Goal: Complete application form: Complete application form

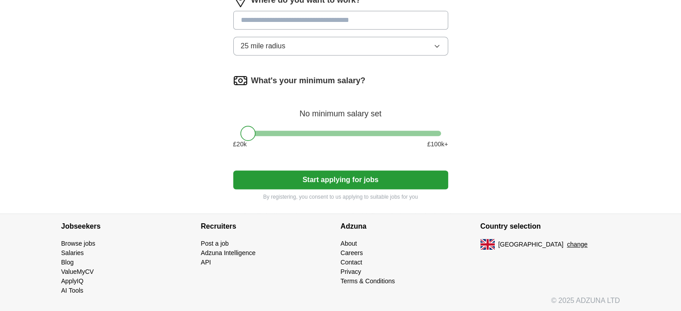
scroll to position [458, 0]
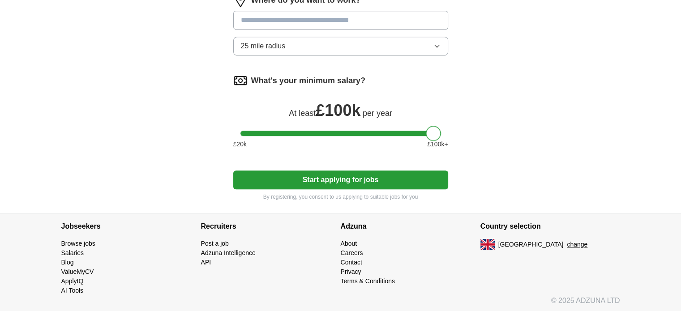
drag, startPoint x: 242, startPoint y: 132, endPoint x: 627, endPoint y: 127, distance: 384.9
click at [415, 40] on button "25 mile radius" at bounding box center [340, 46] width 215 height 19
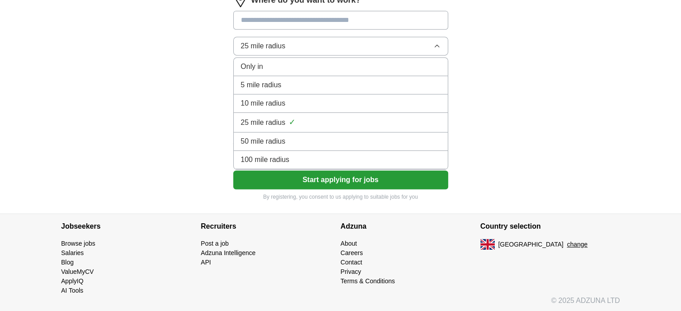
click at [301, 101] on div "10 mile radius" at bounding box center [341, 103] width 200 height 11
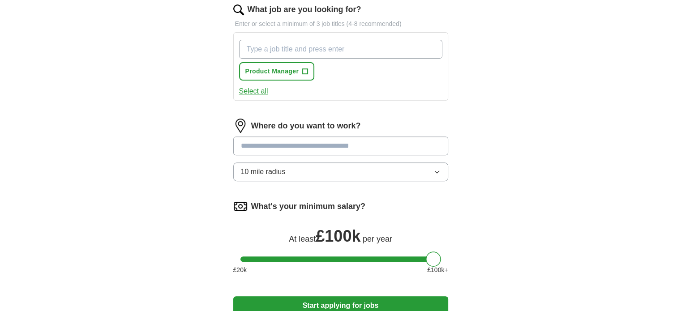
scroll to position [324, 0]
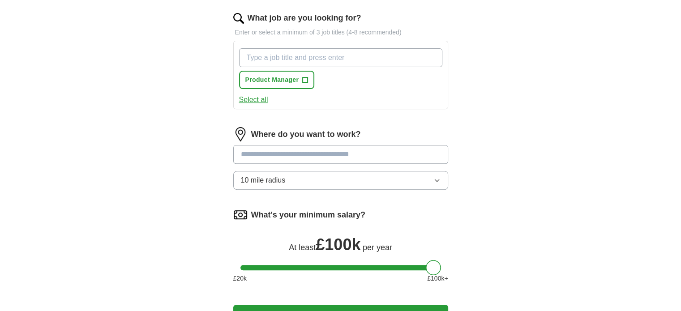
click at [392, 150] on input at bounding box center [340, 154] width 215 height 19
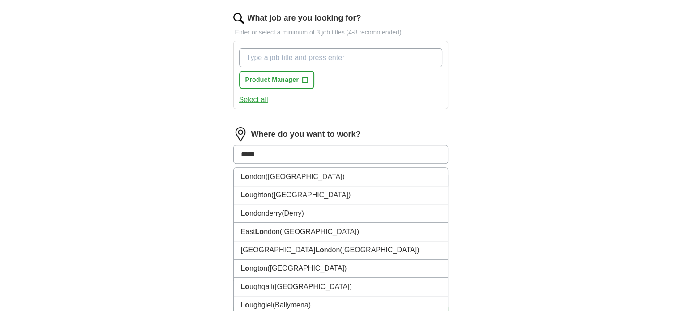
type input "******"
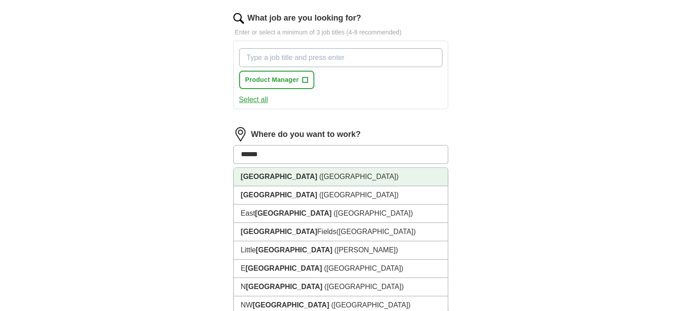
click at [399, 176] on li "[GEOGRAPHIC_DATA] ([GEOGRAPHIC_DATA])" at bounding box center [341, 177] width 214 height 18
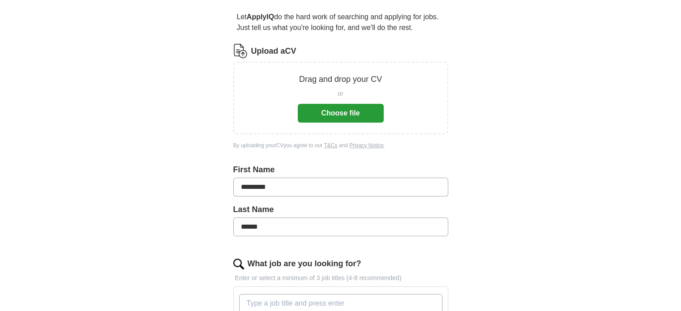
scroll to position [63, 0]
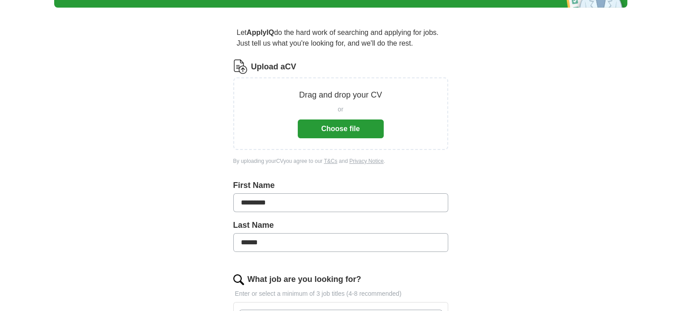
click at [358, 128] on button "Choose file" at bounding box center [341, 128] width 86 height 19
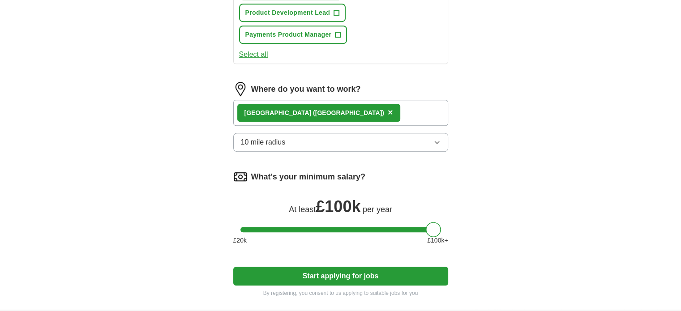
scroll to position [331, 0]
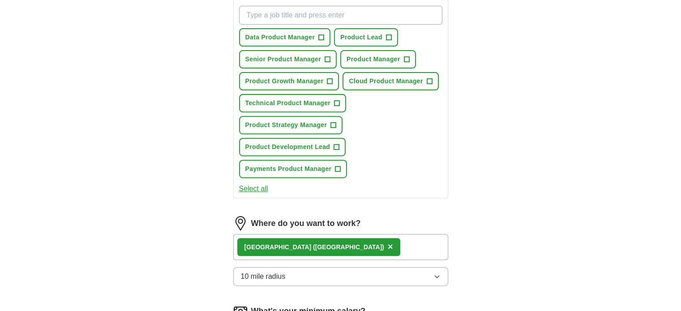
click at [246, 184] on button "Select all" at bounding box center [253, 188] width 29 height 11
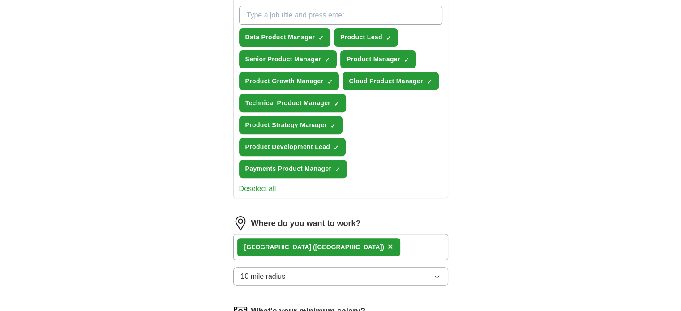
click at [254, 10] on input "What job are you looking for?" at bounding box center [340, 15] width 203 height 19
type input "Principal Product Manager"
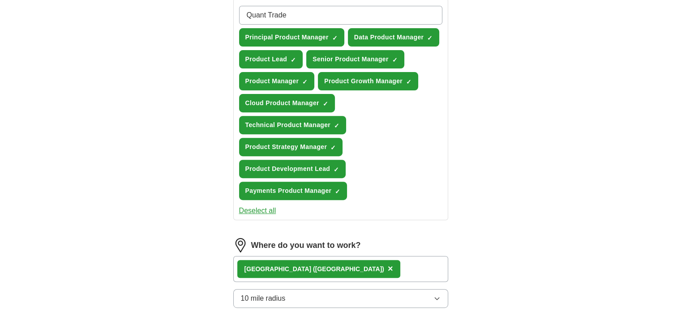
type input "Quant Trader"
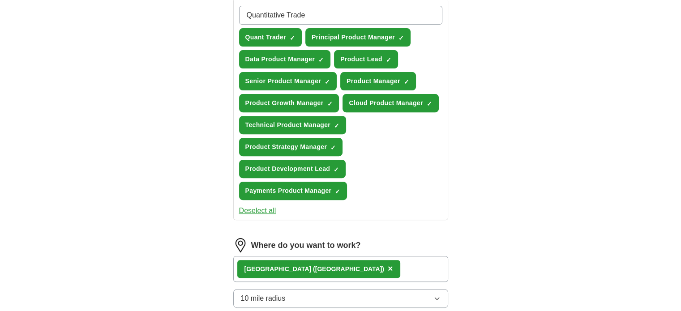
type input "Quantitative Trader"
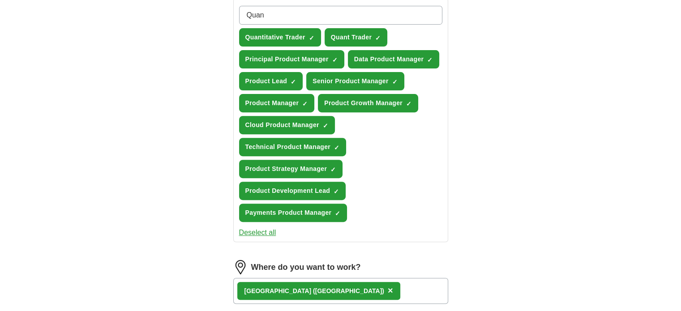
type input "Quant"
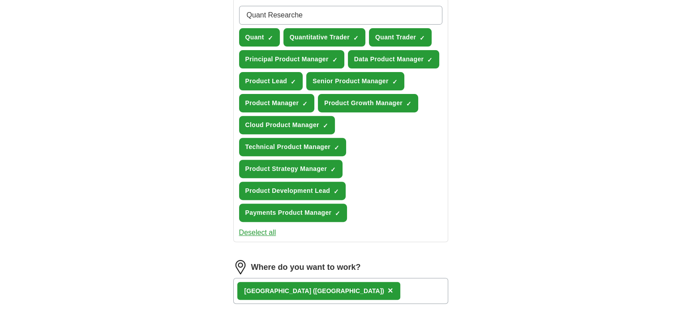
type input "Quant Researcher"
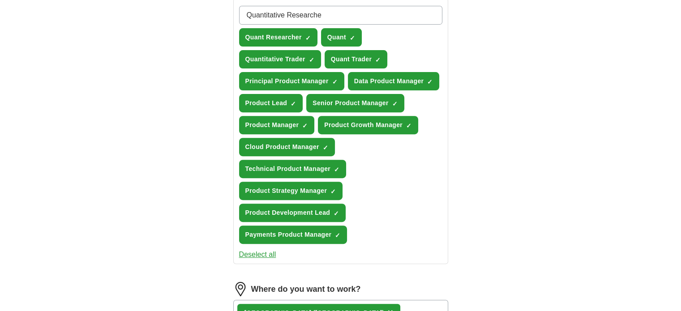
type input "Quantitative Researcher"
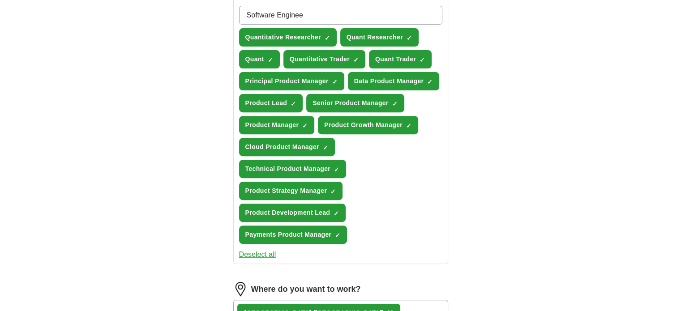
type input "Software Engineer"
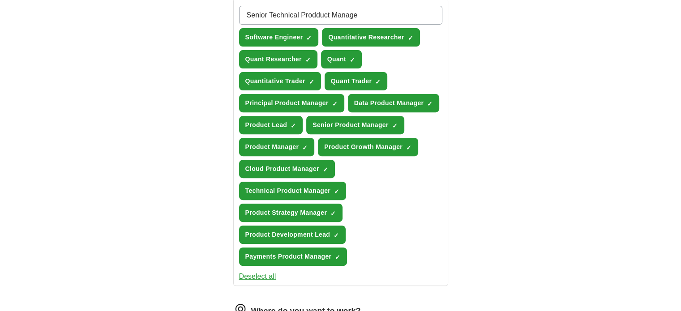
type input "Senior Technical Prodduct Manager"
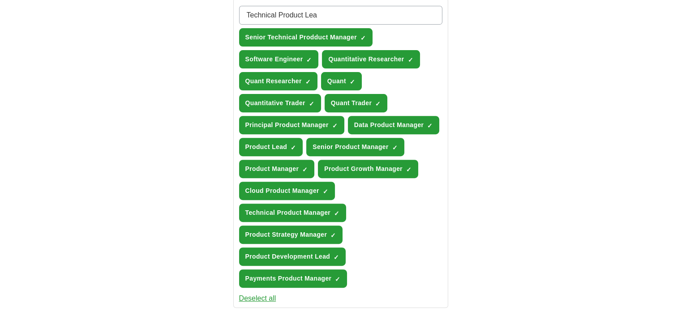
type input "Technical Product Lead"
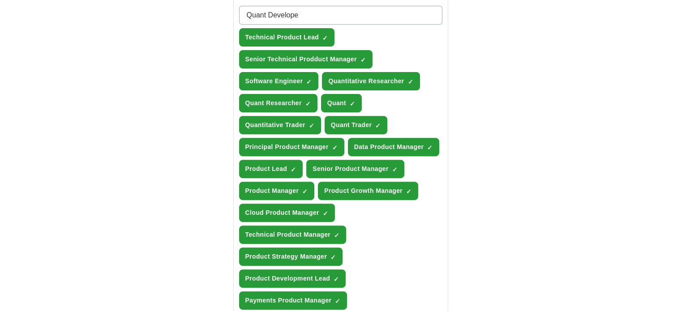
type input "Quant Developer"
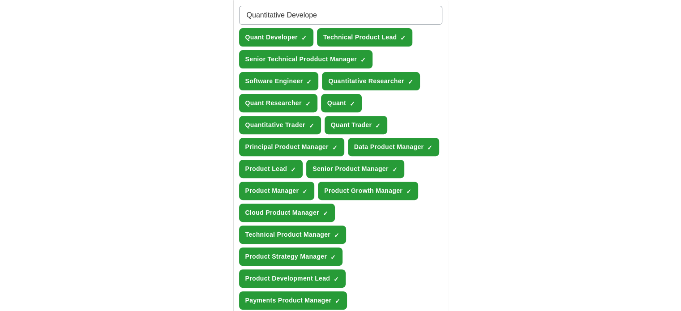
type input "Quantitative Developer"
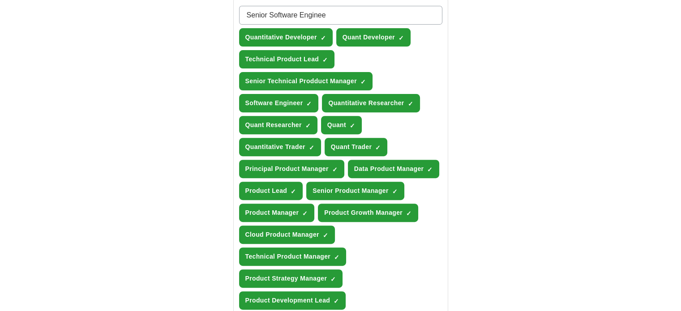
type input "Senior Software Engineer"
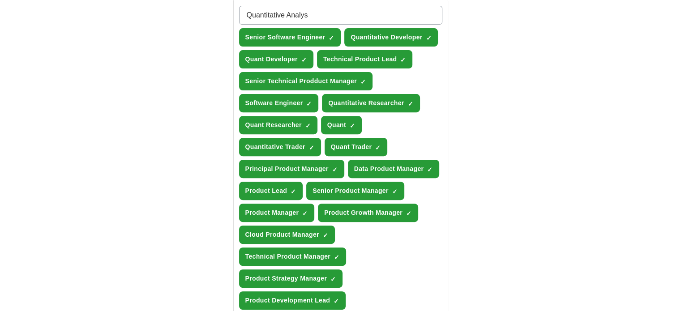
type input "Quantitative Analyst"
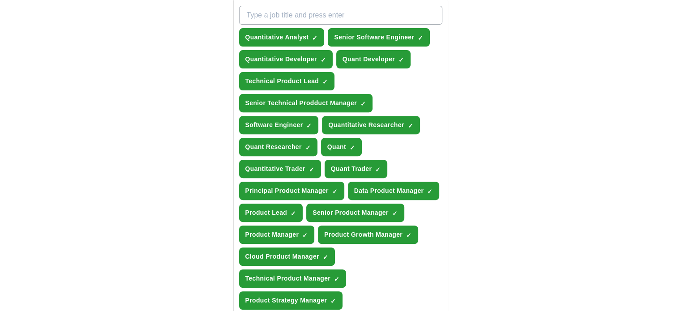
type input "A"
type input "Quant Analyst"
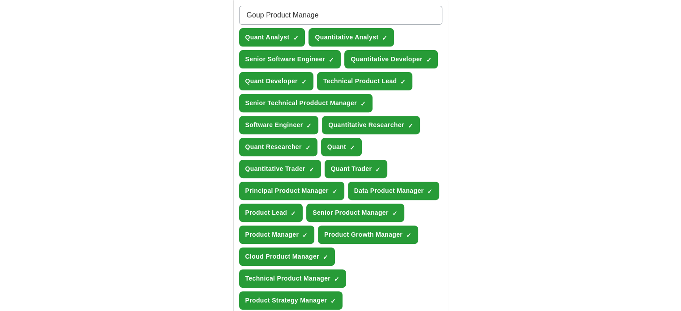
type input "Goup Product Manager"
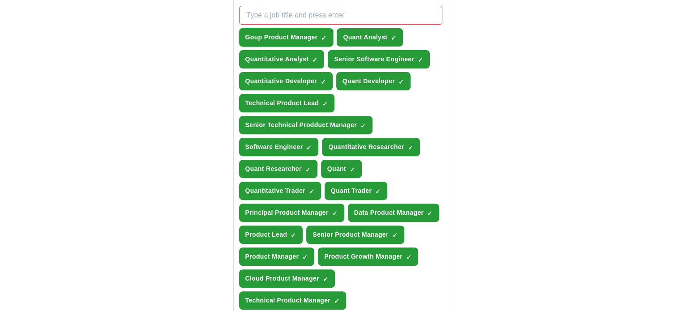
click at [0, 0] on span "×" at bounding box center [0, 0] width 0 height 0
click at [321, 34] on span "+" at bounding box center [324, 37] width 6 height 6
click at [0, 0] on span "×" at bounding box center [0, 0] width 0 height 0
drag, startPoint x: 302, startPoint y: 31, endPoint x: 291, endPoint y: 16, distance: 18.6
click at [291, 16] on input "What job are you looking for?" at bounding box center [340, 15] width 203 height 19
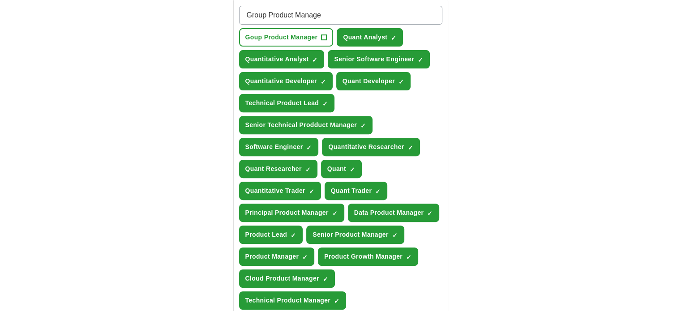
type input "Group Product Manager"
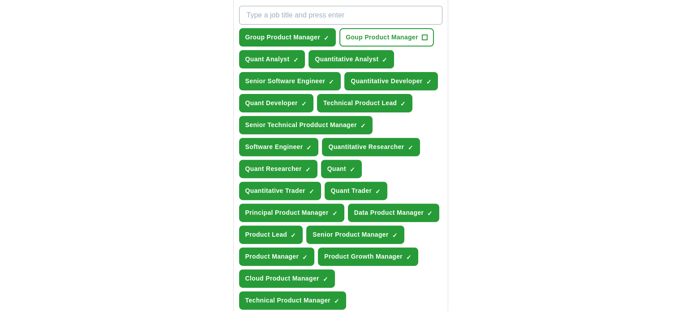
click at [295, 14] on input "What job are you looking for?" at bounding box center [340, 15] width 203 height 19
type input "Manager, Product Management"
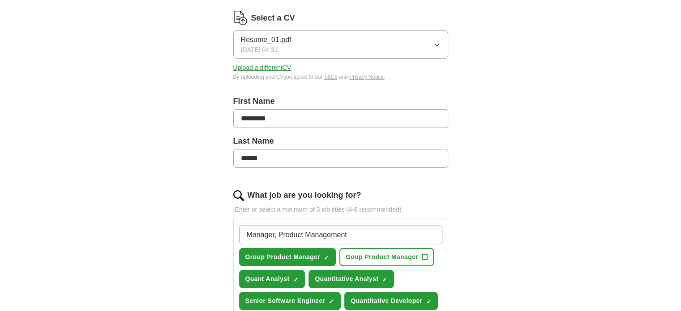
scroll to position [1, 0]
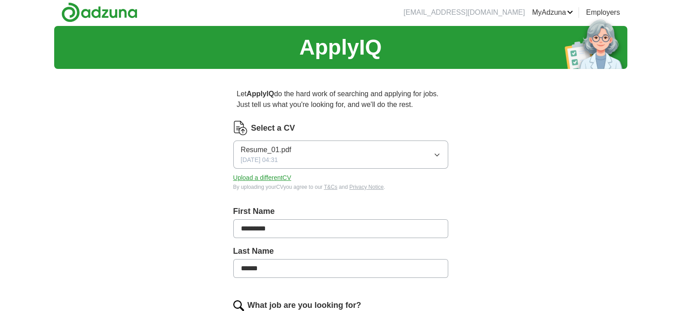
drag, startPoint x: 350, startPoint y: 15, endPoint x: 145, endPoint y: -9, distance: 206.3
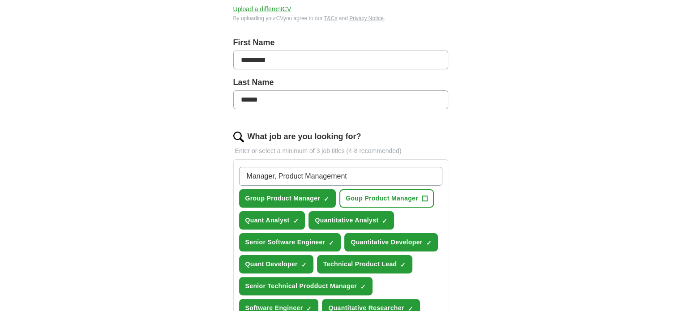
scroll to position [179, 0]
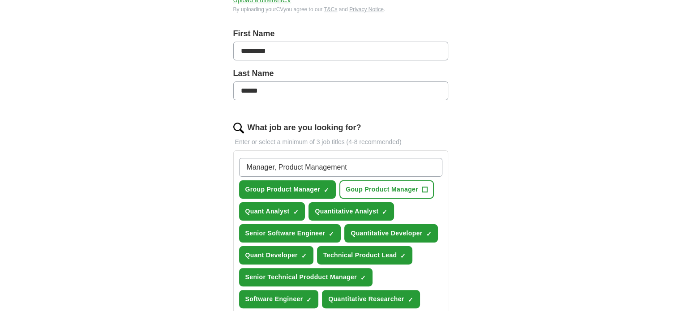
click at [357, 167] on input "Manager, Product Management" at bounding box center [340, 167] width 203 height 19
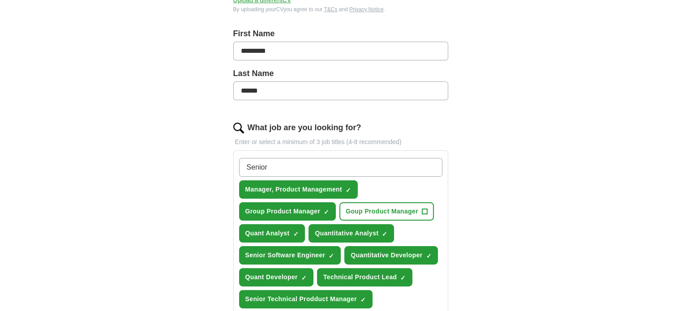
paste input "Manager, Product Management"
type input "Senior Manager, Product Management"
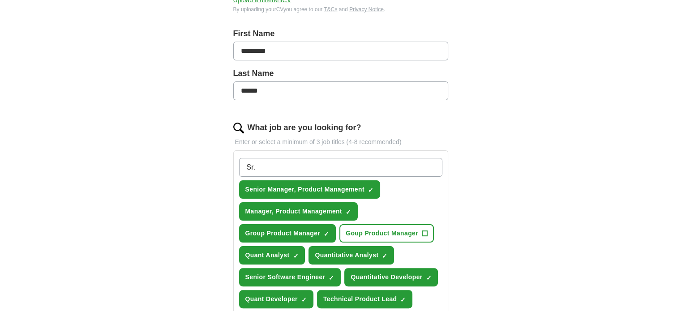
paste input "Manager, Product Management"
type input "Sr. Manager, Product Management"
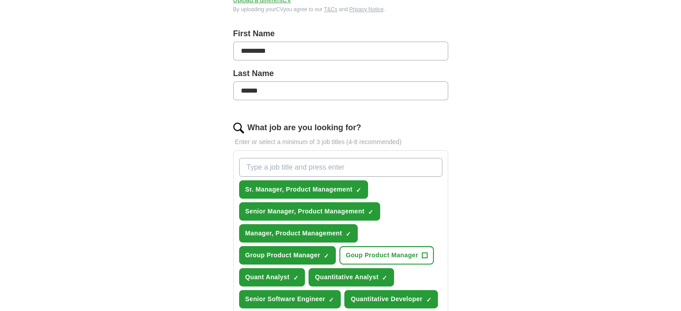
paste input "Manager, Product Management"
type input "Manager, Product Development"
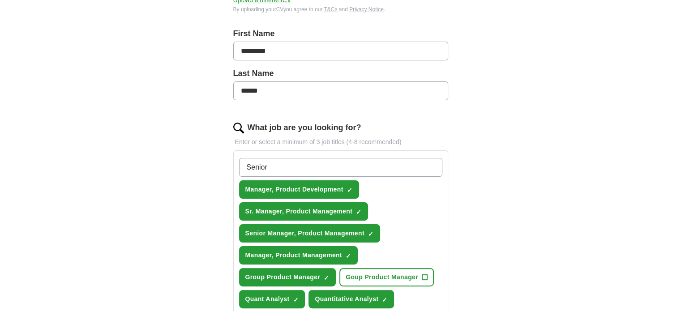
paste input "Manager, Product Management"
type input "Senior Manager, Product Development"
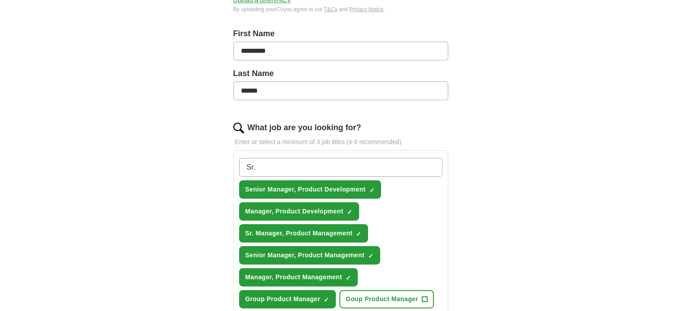
paste input "Manager, Product Management"
type input "Sr. Manager, Product Development"
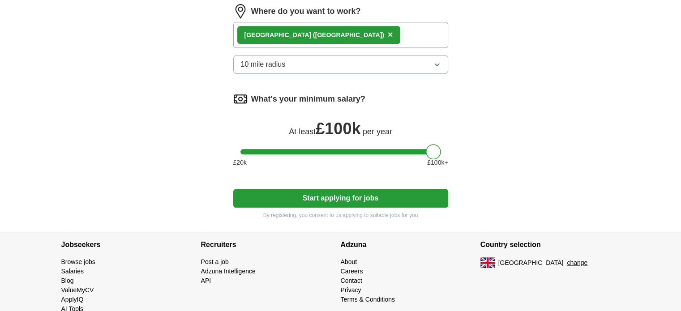
scroll to position [894, 0]
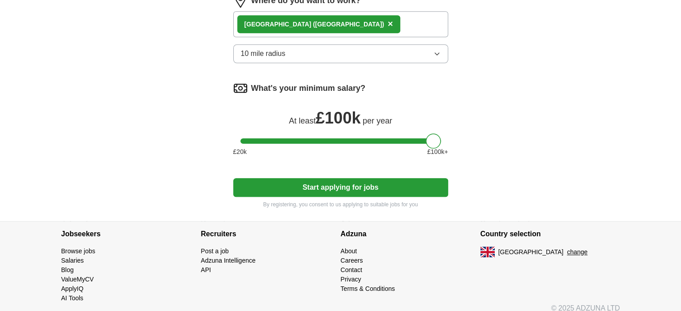
click at [349, 178] on button "Start applying for jobs" at bounding box center [340, 187] width 215 height 19
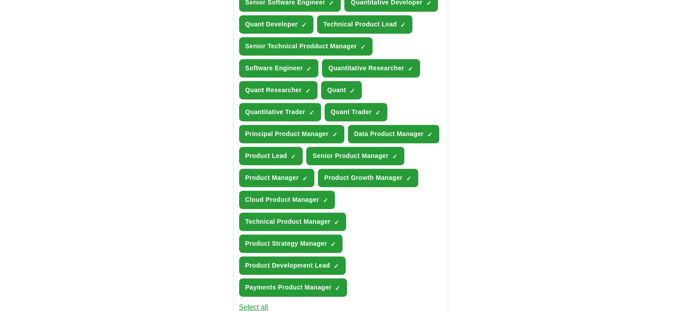
scroll to position [537, 0]
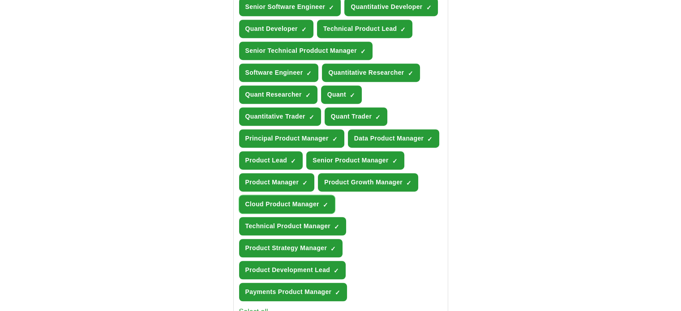
click at [0, 0] on span "×" at bounding box center [0, 0] width 0 height 0
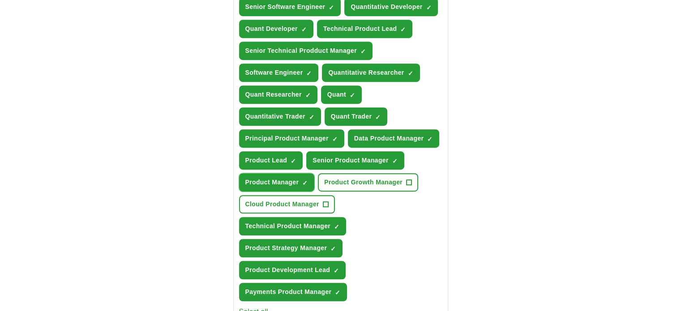
click at [0, 0] on span "×" at bounding box center [0, 0] width 0 height 0
click at [307, 109] on button "Quantitative Trader ✓ ×" at bounding box center [280, 116] width 82 height 18
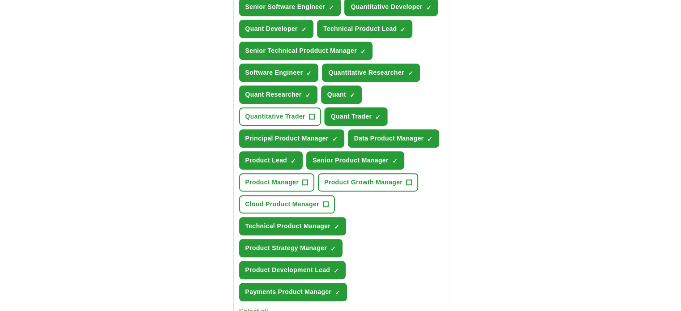
click at [0, 0] on span "×" at bounding box center [0, 0] width 0 height 0
click at [343, 85] on button "Quant ✓ ×" at bounding box center [341, 94] width 41 height 18
click at [0, 0] on span "×" at bounding box center [0, 0] width 0 height 0
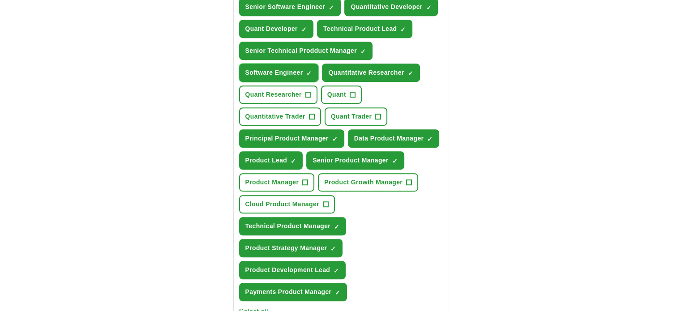
click at [0, 0] on span "×" at bounding box center [0, 0] width 0 height 0
click at [400, 68] on span "Quantitative Researcher" at bounding box center [366, 72] width 76 height 9
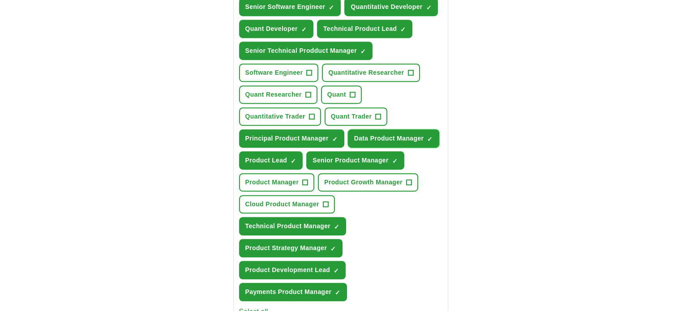
click at [0, 0] on span "×" at bounding box center [0, 0] width 0 height 0
click at [337, 241] on button "Product Strategy Manager ✓ ×" at bounding box center [291, 248] width 104 height 18
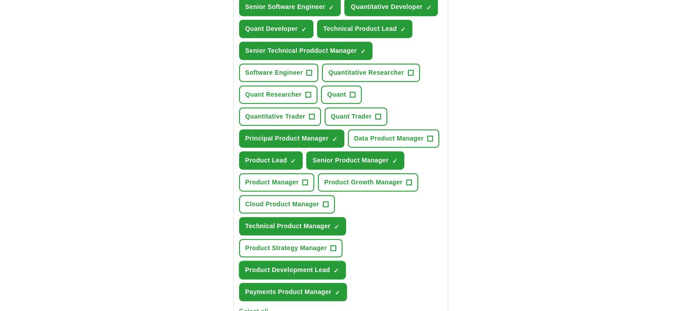
click at [0, 0] on span "×" at bounding box center [0, 0] width 0 height 0
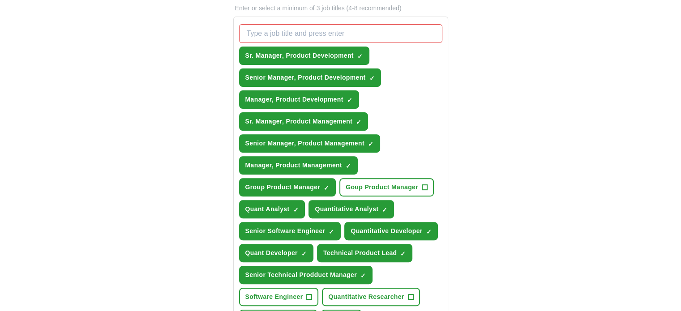
scroll to position [313, 0]
click at [0, 0] on span "×" at bounding box center [0, 0] width 0 height 0
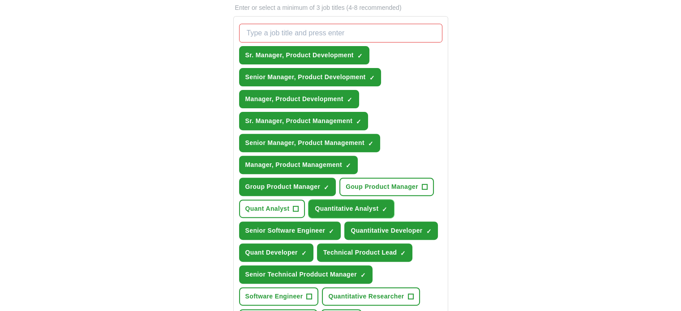
click at [0, 0] on span "×" at bounding box center [0, 0] width 0 height 0
drag, startPoint x: 331, startPoint y: 225, endPoint x: 386, endPoint y: 230, distance: 54.8
click at [0, 0] on span "×" at bounding box center [0, 0] width 0 height 0
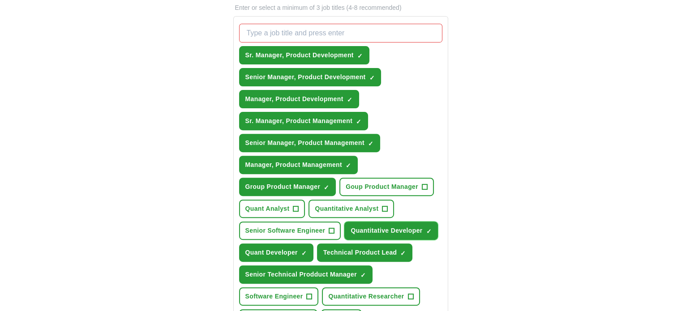
click at [409, 227] on span "Quantitative Developer" at bounding box center [386, 230] width 72 height 9
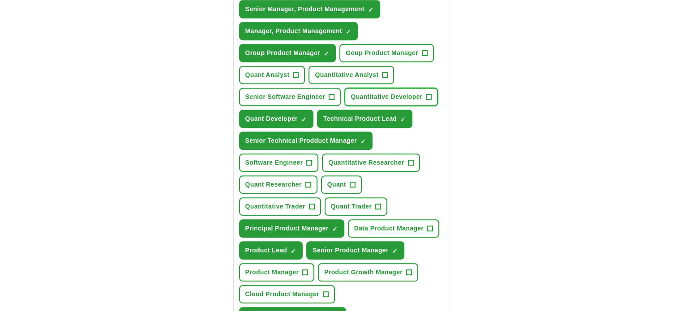
scroll to position [447, 0]
click at [291, 114] on span "Quant Developer" at bounding box center [271, 118] width 52 height 9
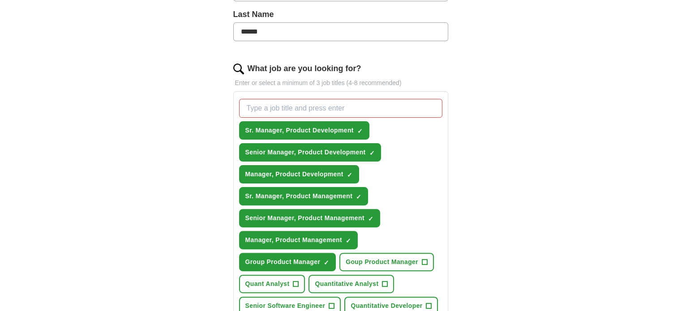
scroll to position [224, 0]
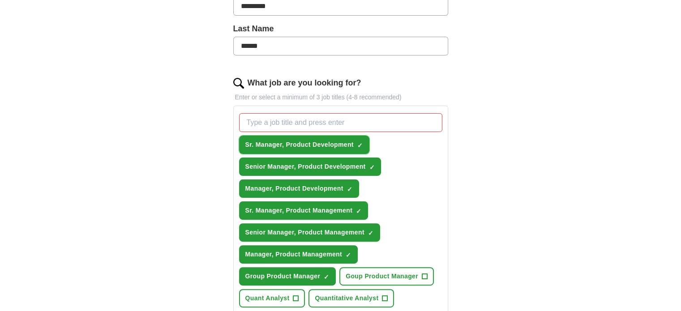
click at [0, 0] on span "×" at bounding box center [0, 0] width 0 height 0
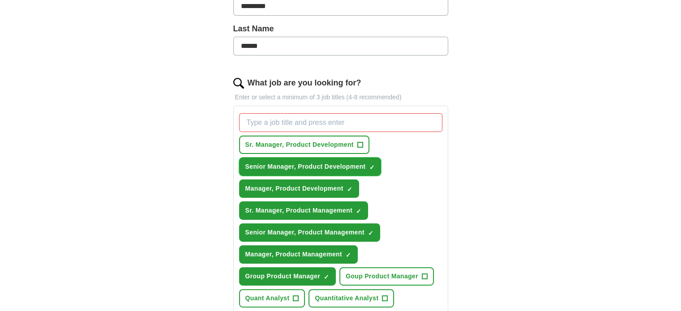
click at [0, 0] on span "×" at bounding box center [0, 0] width 0 height 0
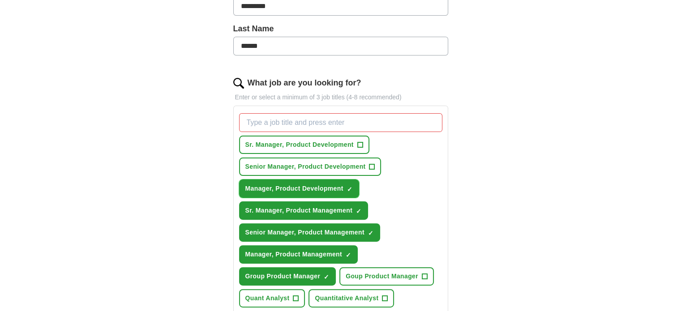
click at [0, 0] on span "×" at bounding box center [0, 0] width 0 height 0
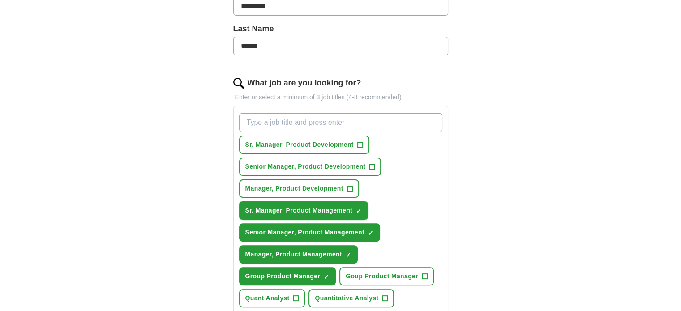
drag, startPoint x: 359, startPoint y: 208, endPoint x: 356, endPoint y: 213, distance: 5.6
click at [0, 0] on span "×" at bounding box center [0, 0] width 0 height 0
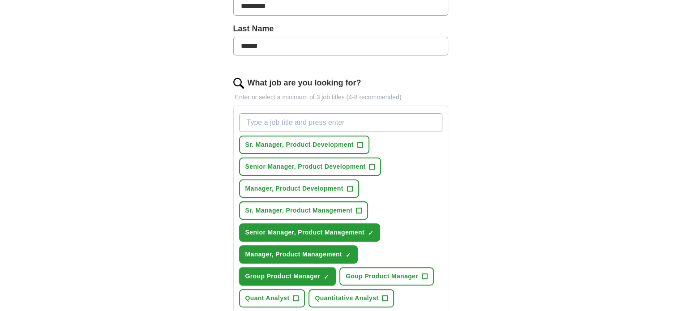
click at [317, 272] on span "Group Product Manager" at bounding box center [282, 276] width 75 height 9
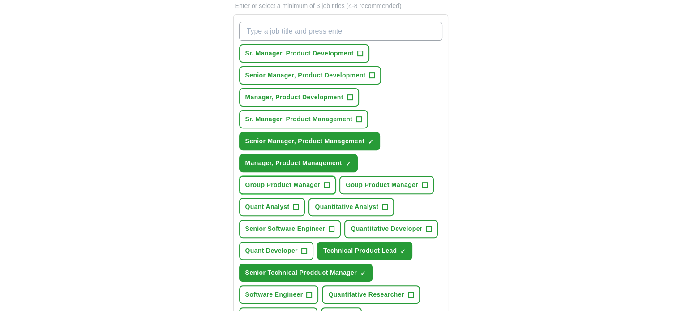
scroll to position [313, 0]
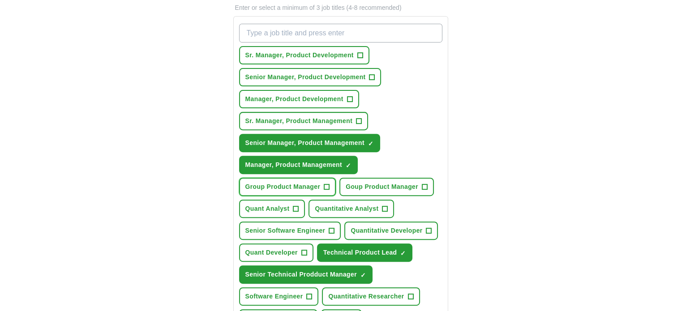
click at [321, 181] on button "Group Product Manager +" at bounding box center [287, 187] width 97 height 18
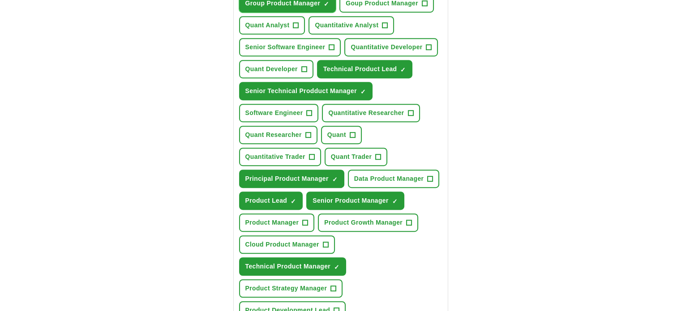
scroll to position [537, 0]
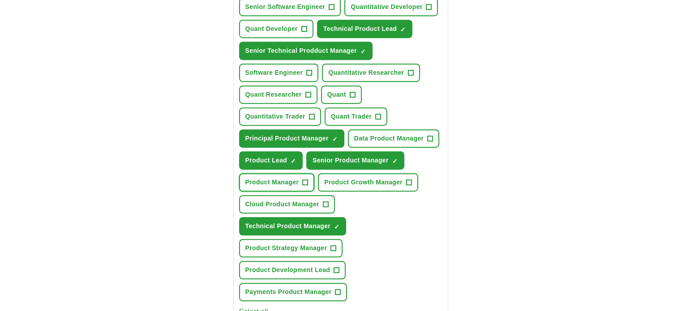
click at [304, 179] on span "+" at bounding box center [305, 182] width 5 height 7
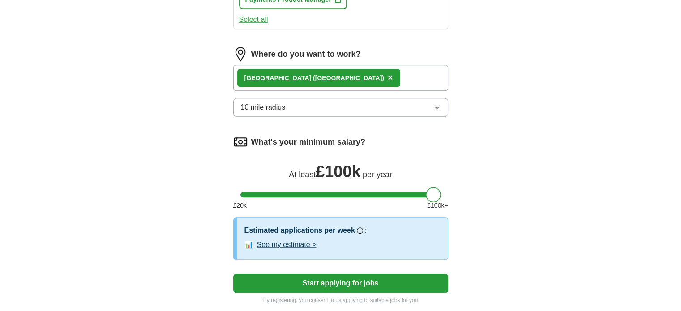
scroll to position [925, 0]
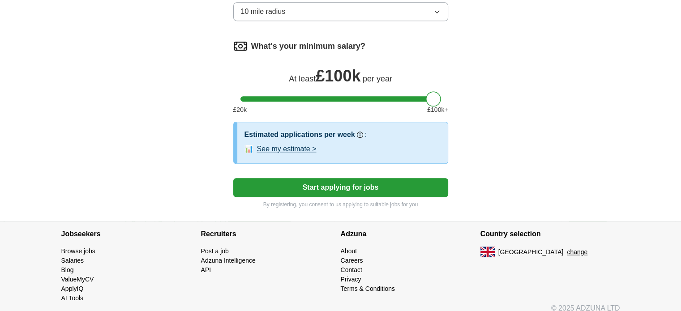
click at [309, 144] on button "See my estimate >" at bounding box center [287, 149] width 60 height 11
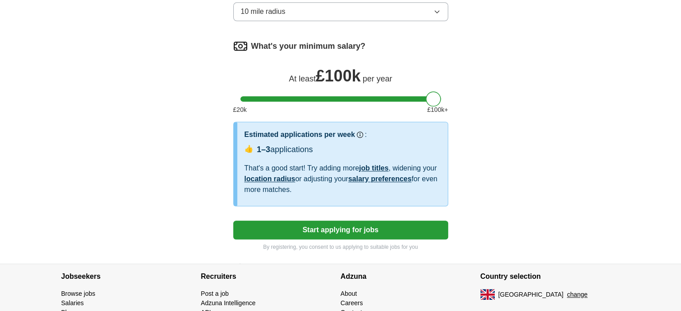
click at [350, 221] on button "Start applying for jobs" at bounding box center [340, 230] width 215 height 19
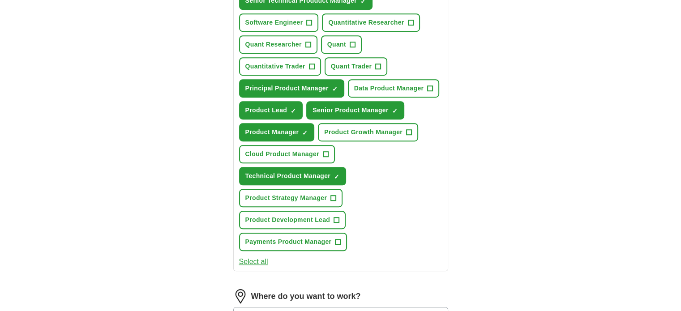
select select "**"
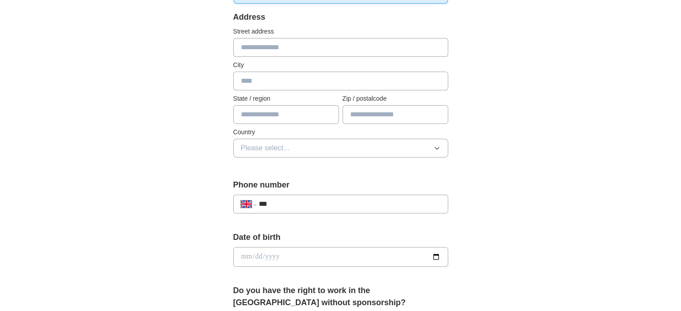
scroll to position [134, 0]
